Goal: Transaction & Acquisition: Purchase product/service

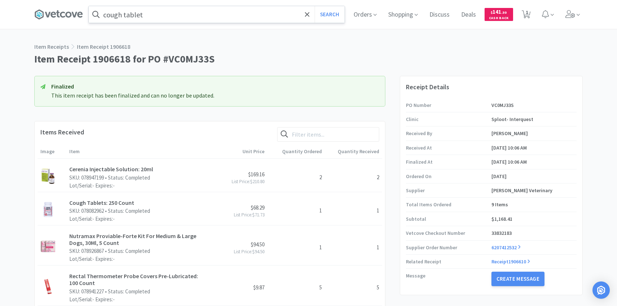
click at [187, 20] on input "cough tablet" at bounding box center [217, 14] width 256 height 17
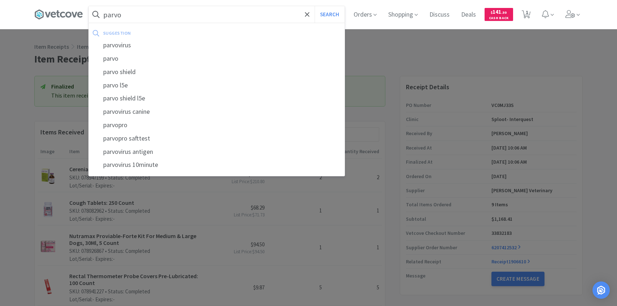
type input "parvo"
click at [315, 6] on button "Search" at bounding box center [330, 14] width 30 height 17
select select "1"
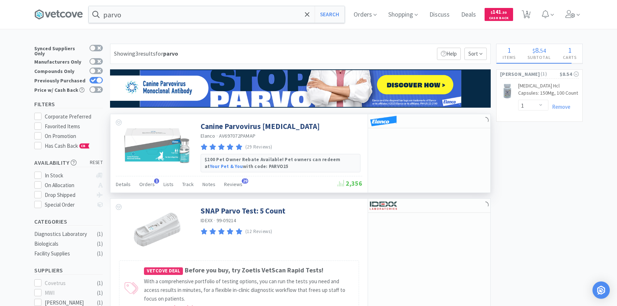
scroll to position [3, 0]
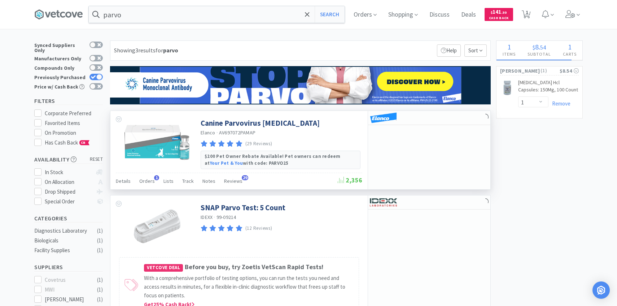
click at [161, 163] on img at bounding box center [157, 141] width 69 height 47
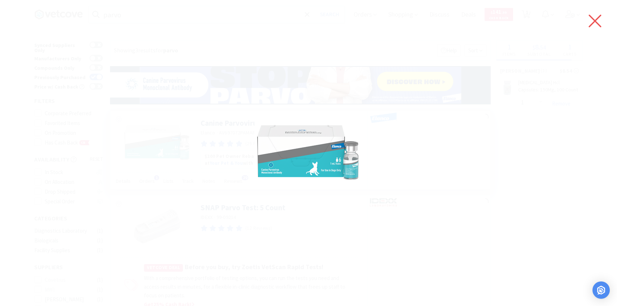
click at [592, 15] on icon at bounding box center [595, 21] width 15 height 20
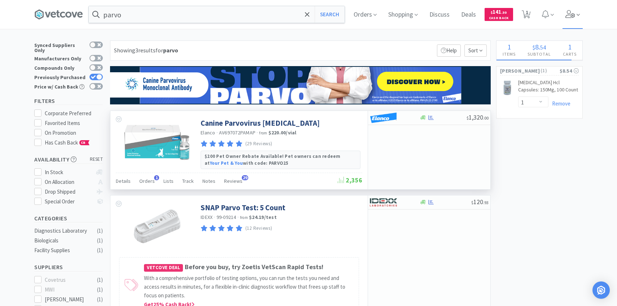
click at [575, 19] on span at bounding box center [573, 14] width 21 height 29
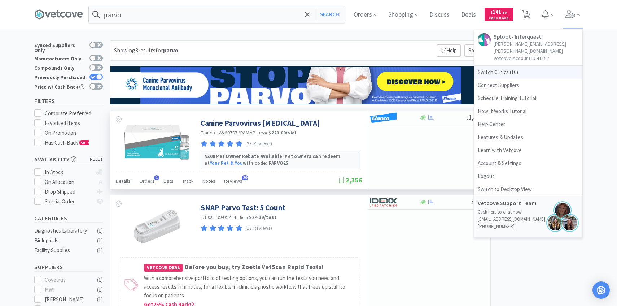
click at [527, 66] on span "Switch Clinics ( 16 )" at bounding box center [528, 72] width 108 height 13
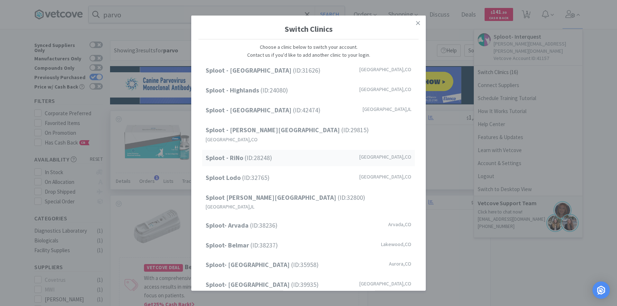
scroll to position [92, 0]
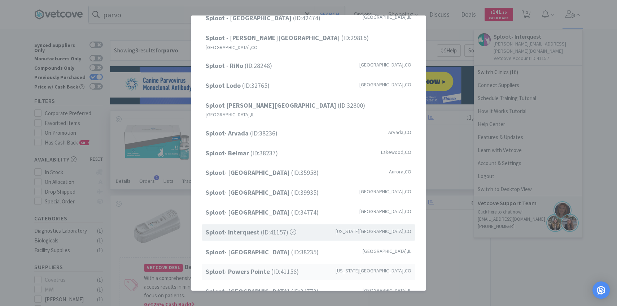
click at [266, 267] on strong "Sploot- Powers Pointe" at bounding box center [239, 271] width 66 height 8
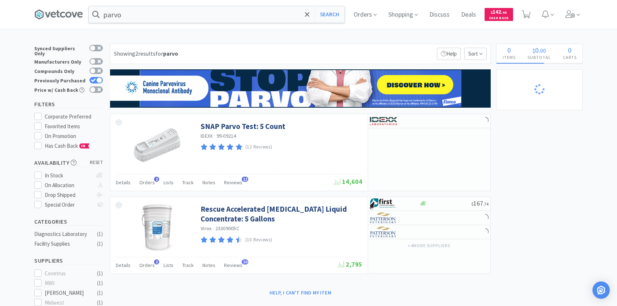
select select "1"
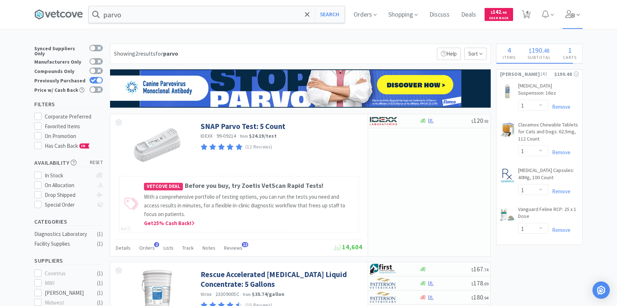
click at [573, 10] on span at bounding box center [573, 14] width 21 height 29
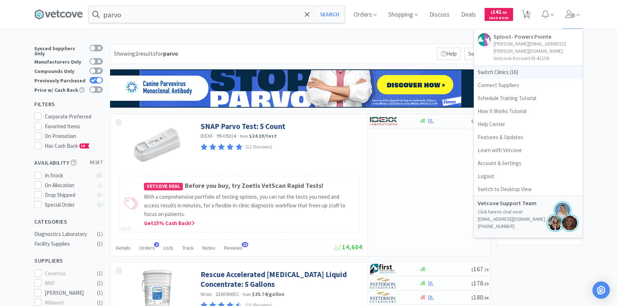
click at [516, 66] on span "Switch Clinics ( 16 )" at bounding box center [528, 72] width 108 height 13
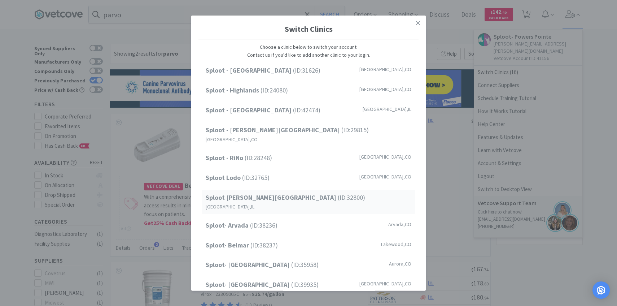
scroll to position [92, 0]
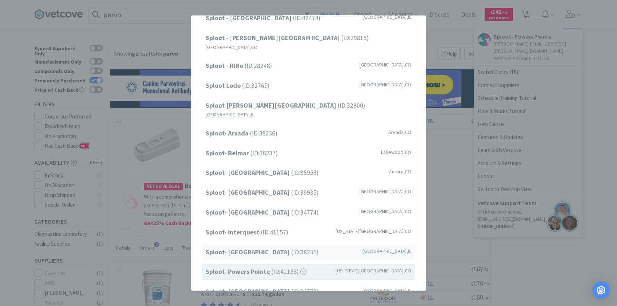
click at [274, 227] on span "Sploot- Interquest (ID: 41157 )" at bounding box center [247, 232] width 83 height 10
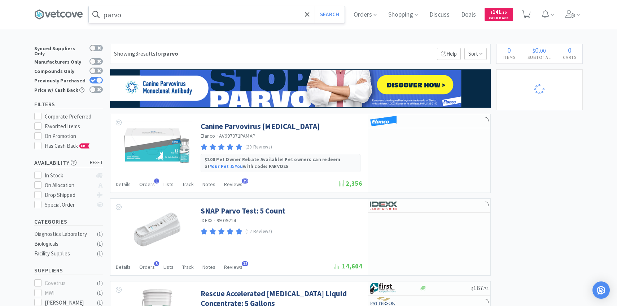
select select "1"
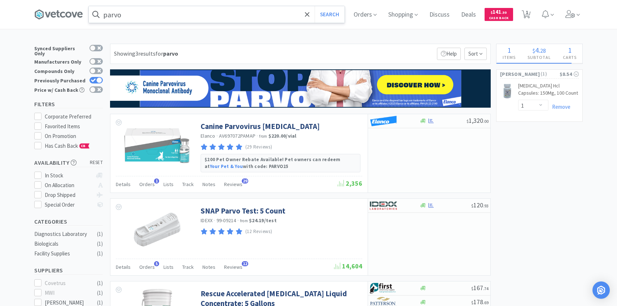
click at [199, 18] on input "parvo" at bounding box center [217, 14] width 256 height 17
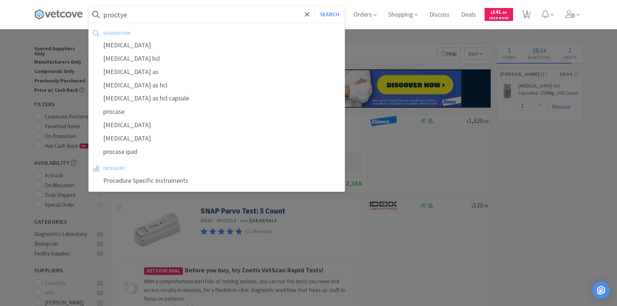
click at [315, 6] on button "Search" at bounding box center [330, 14] width 30 height 17
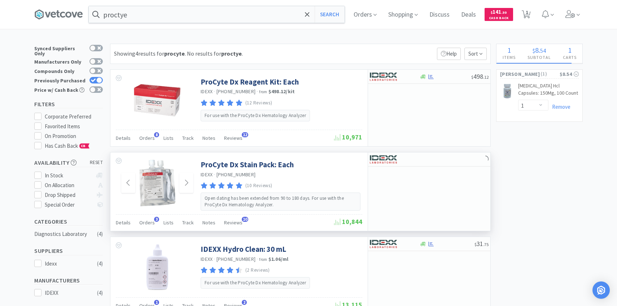
scroll to position [137, 0]
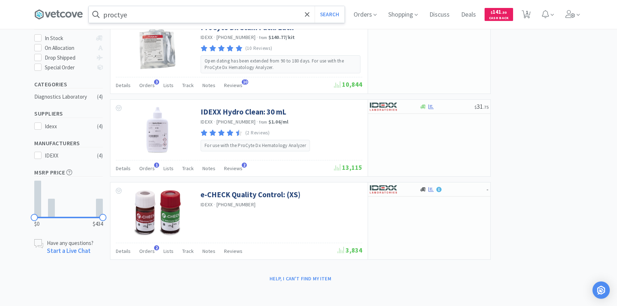
click at [159, 16] on input "proctye" at bounding box center [217, 14] width 256 height 17
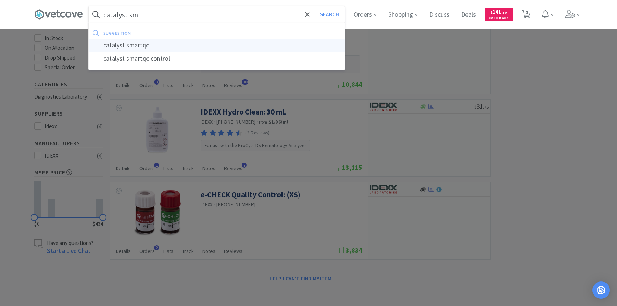
click at [159, 48] on div "catalyst smartqc" at bounding box center [217, 45] width 256 height 13
type input "catalyst smartqc"
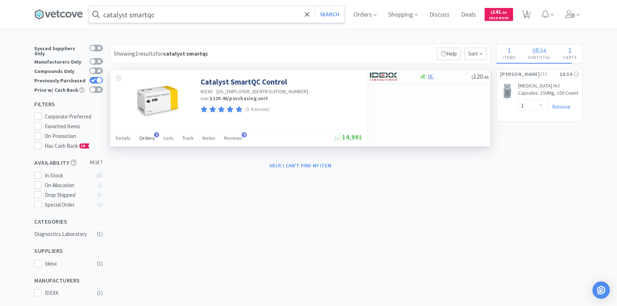
click at [140, 143] on div "Orders 3" at bounding box center [147, 139] width 16 height 14
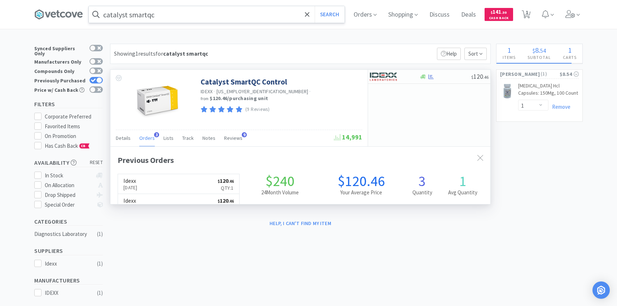
scroll to position [187, 380]
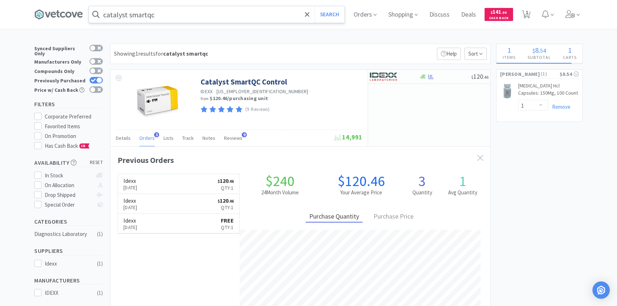
click at [563, 36] on div "catalyst smartqc Search Orders Shopping Discuss Discuss Deals Deals $ 141 . 30 …" at bounding box center [308, 196] width 617 height 392
click at [567, 27] on span at bounding box center [573, 14] width 21 height 29
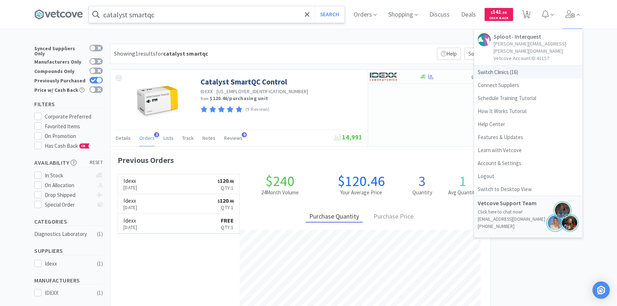
click at [515, 66] on span "Switch Clinics ( 16 )" at bounding box center [528, 72] width 108 height 13
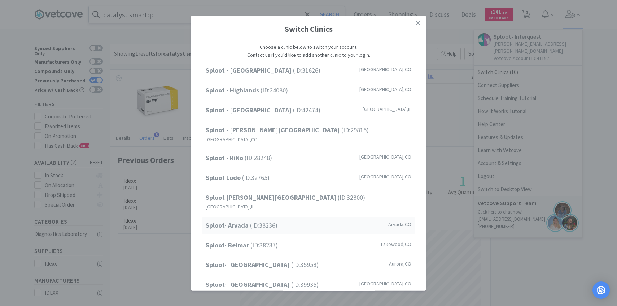
scroll to position [92, 0]
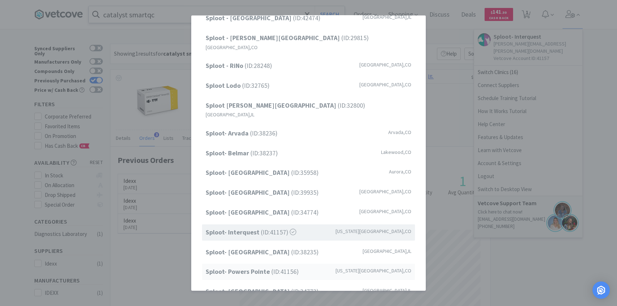
click at [258, 263] on div "Sploot- Powers Pointe (ID: 41156 ) Colorado Springs , CO" at bounding box center [308, 271] width 213 height 16
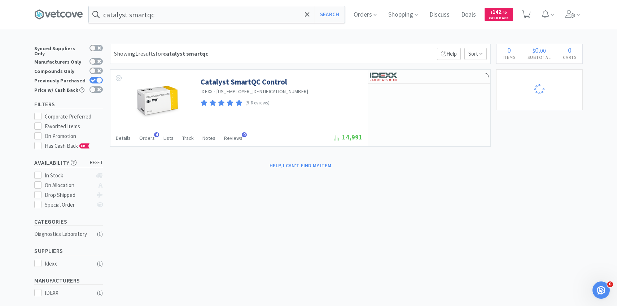
select select "1"
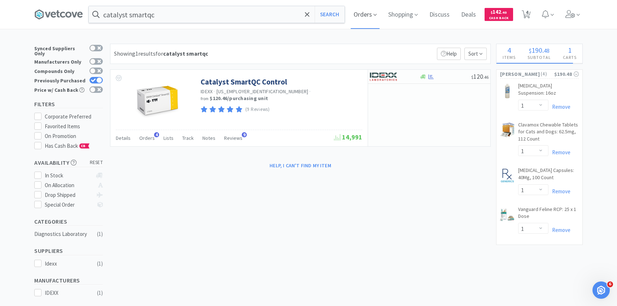
click at [364, 12] on span "Orders" at bounding box center [365, 14] width 29 height 29
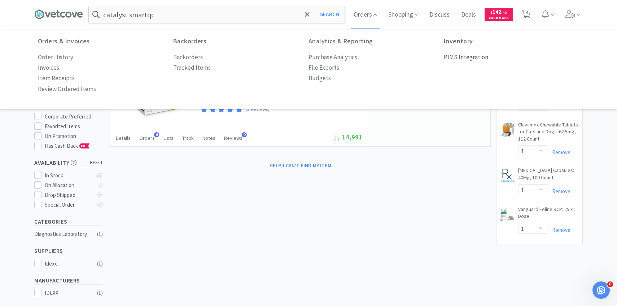
click at [471, 57] on p "PIMS Integration" at bounding box center [466, 57] width 44 height 10
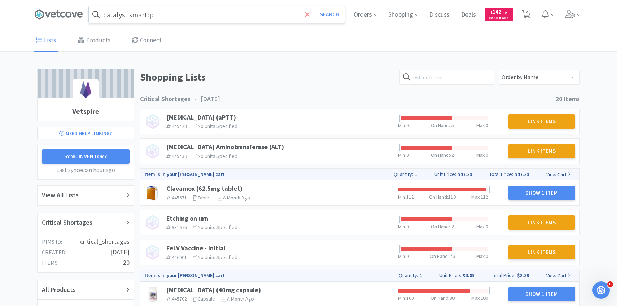
click at [307, 11] on icon at bounding box center [307, 14] width 5 height 7
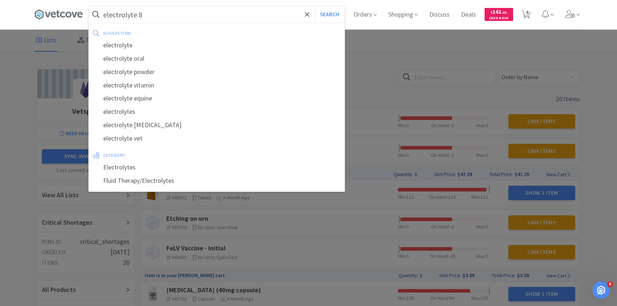
type input "electrolyte 8"
click at [315, 6] on button "Search" at bounding box center [330, 14] width 30 height 17
select select "1"
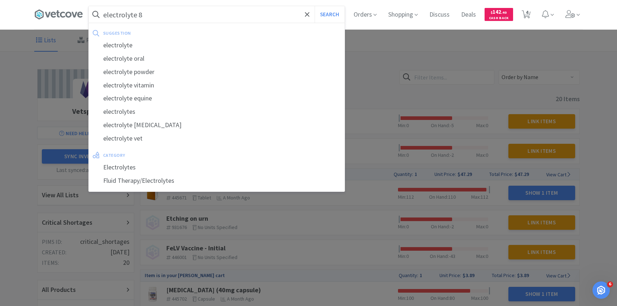
select select "1"
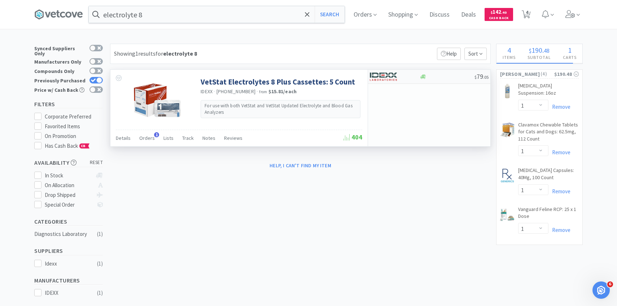
click at [405, 74] on div at bounding box center [390, 76] width 40 height 12
select select "1"
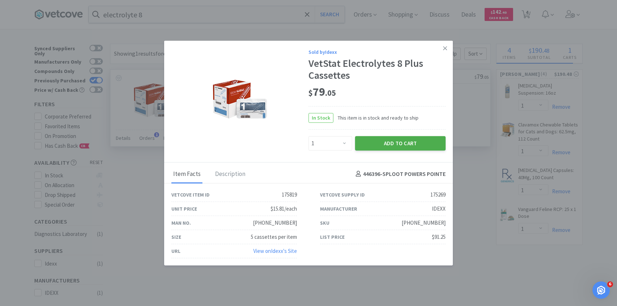
click at [387, 140] on button "Add to Cart" at bounding box center [400, 143] width 91 height 14
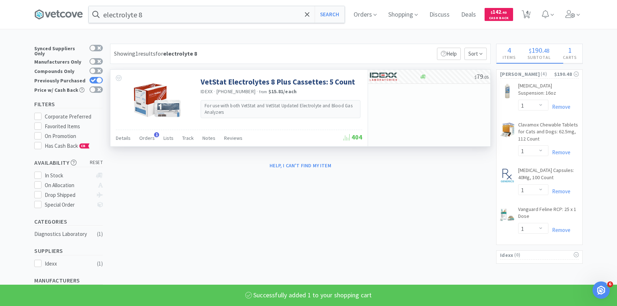
select select "1"
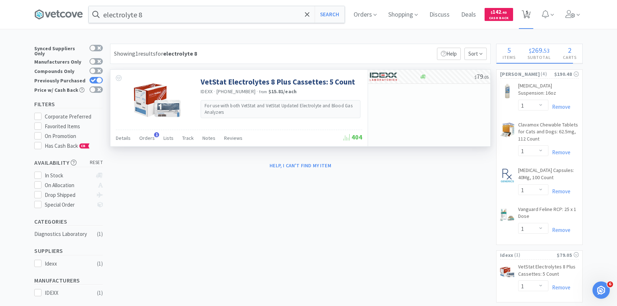
click at [531, 15] on span "5" at bounding box center [526, 14] width 15 height 29
select select "1"
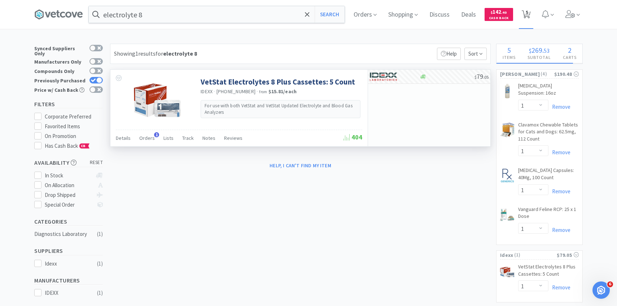
select select "1"
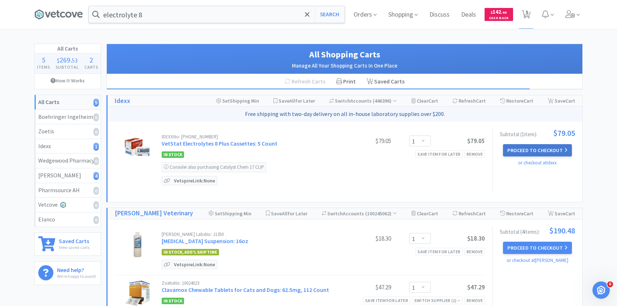
click at [510, 148] on button "Proceed to Checkout" at bounding box center [537, 150] width 69 height 12
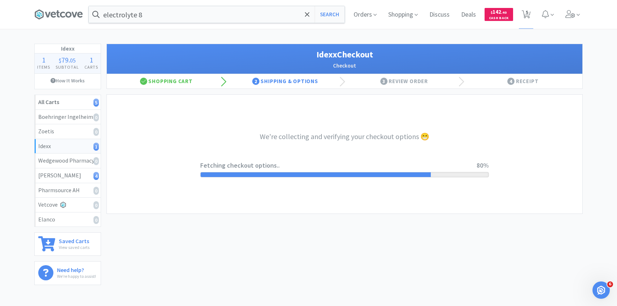
select select "904"
select select "003"
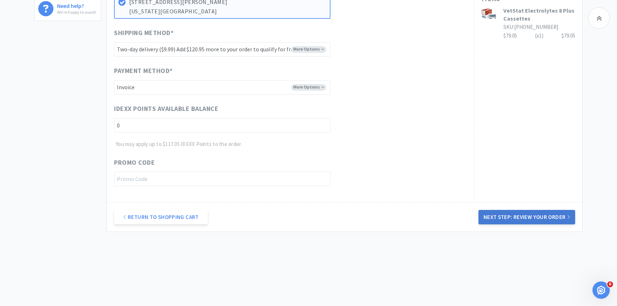
click at [488, 218] on button "Next Step: Review Your Order" at bounding box center [527, 217] width 97 height 14
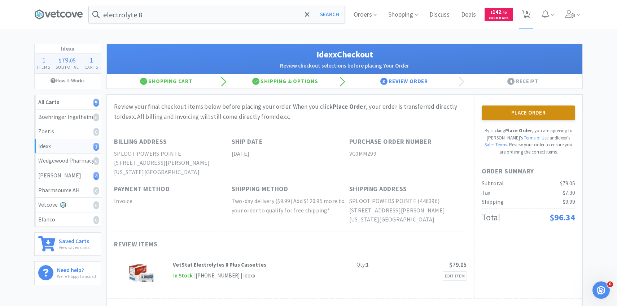
click at [506, 112] on button "Place Order" at bounding box center [528, 112] width 93 height 14
